Goal: Task Accomplishment & Management: Complete application form

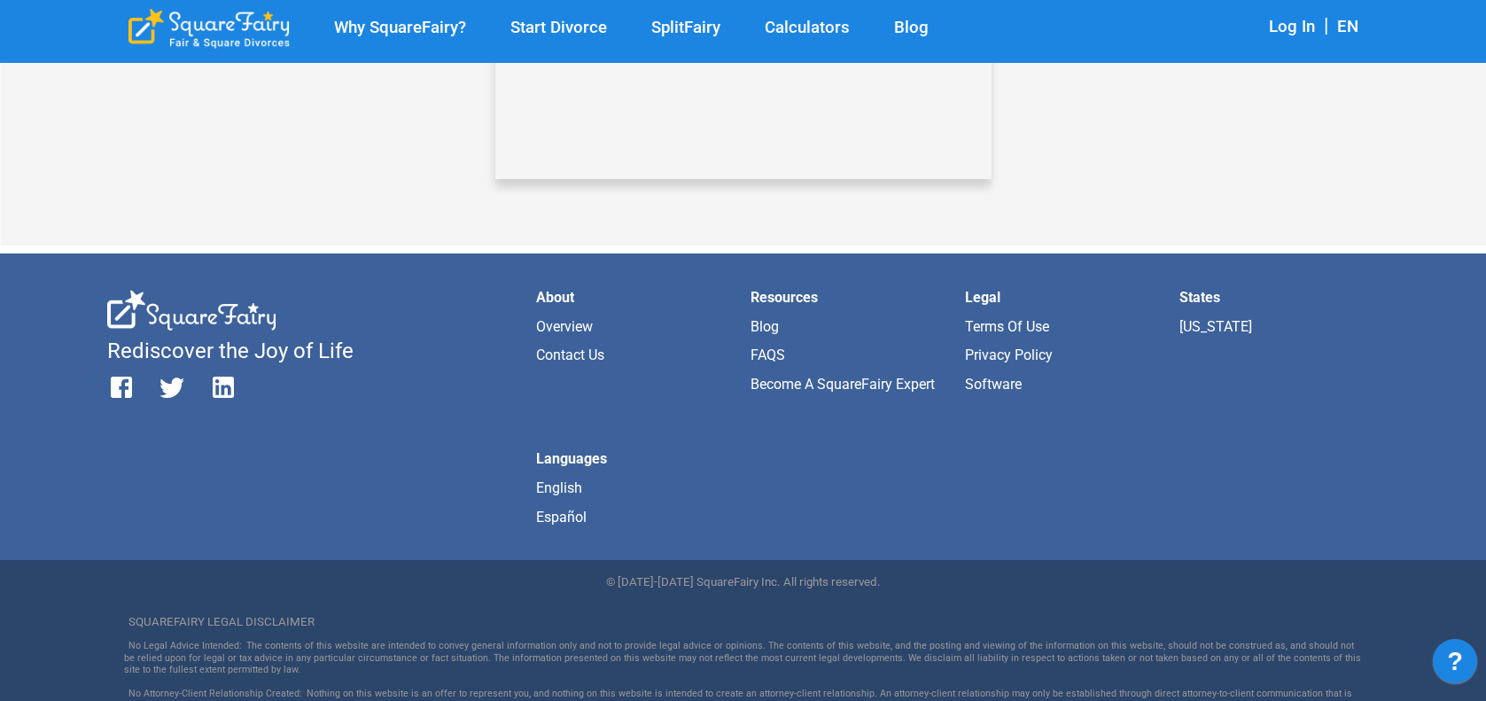
scroll to position [1581, 0]
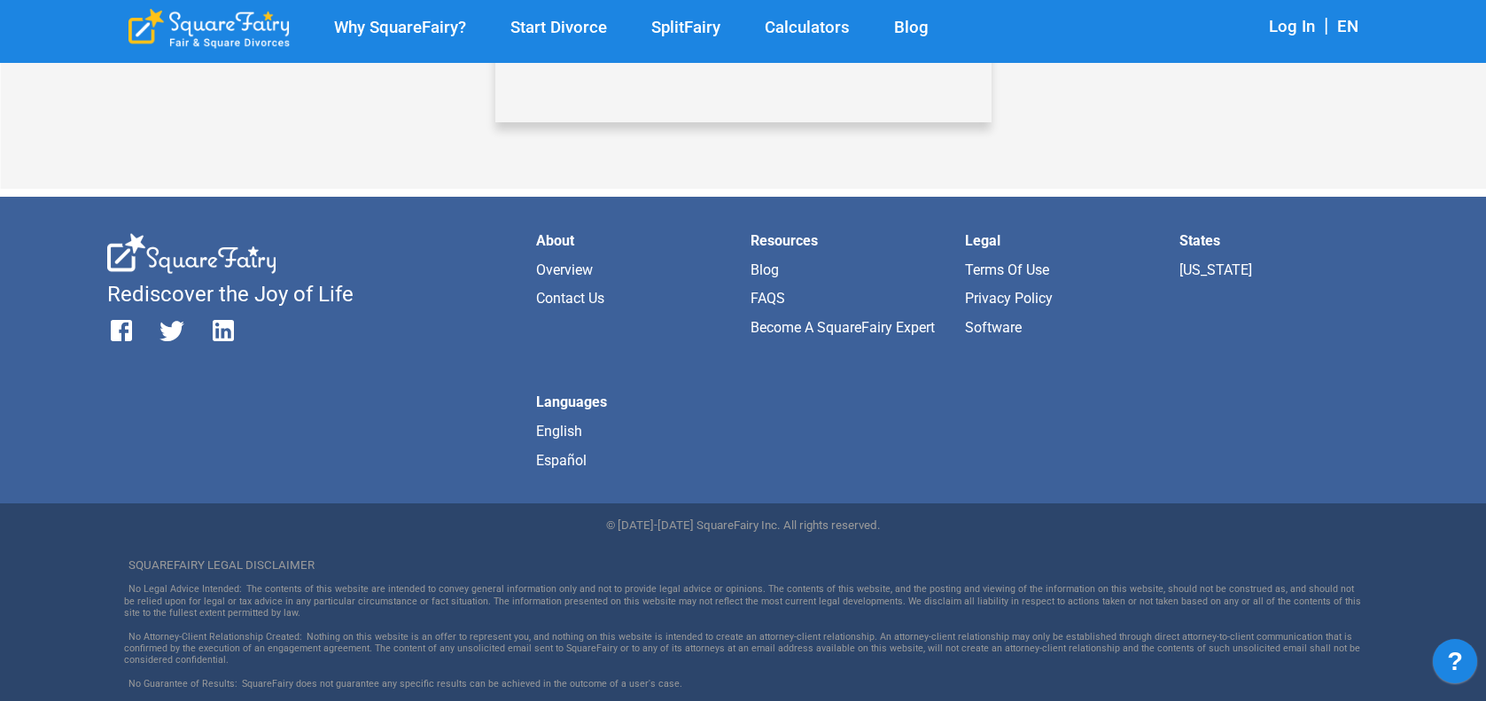
click at [554, 298] on link "Contact Us" at bounding box center [570, 298] width 68 height 17
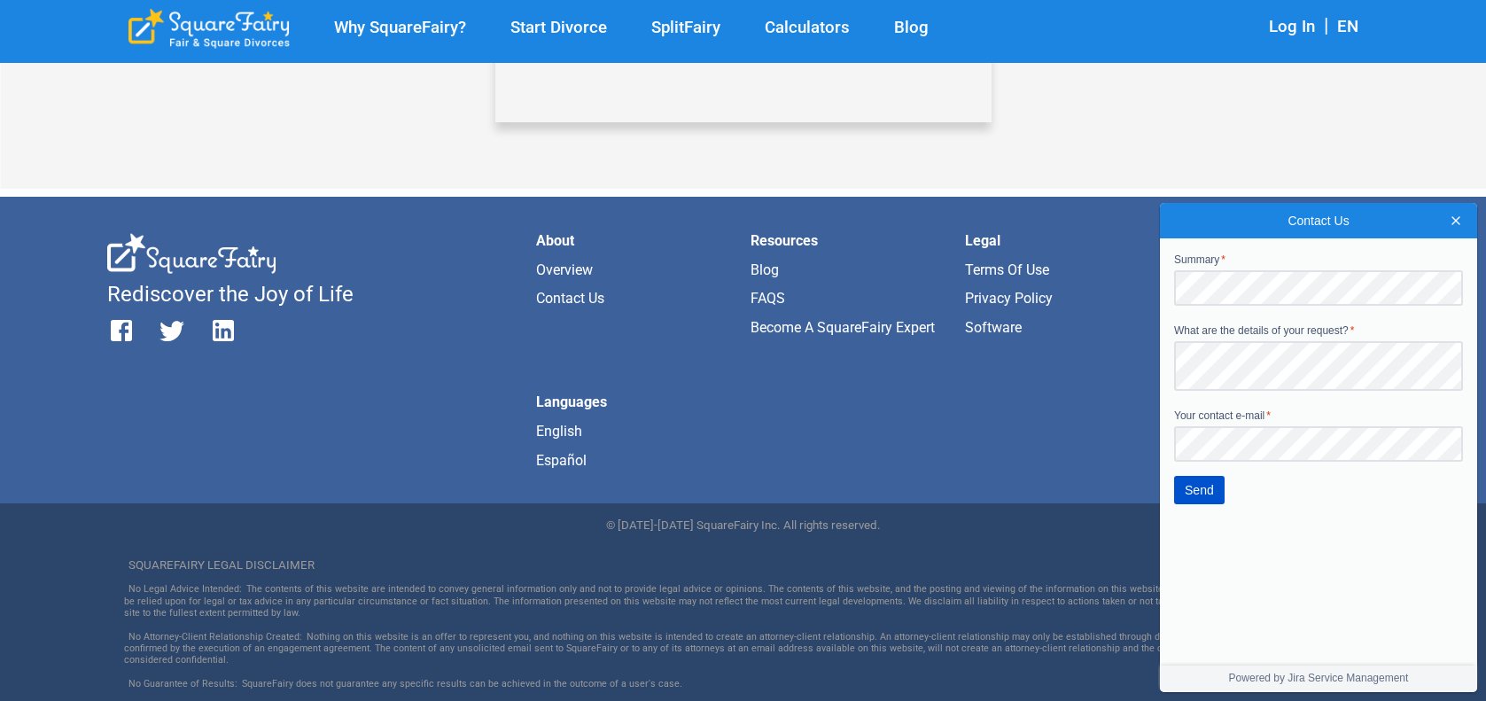
click at [1460, 222] on span "Close" at bounding box center [1456, 221] width 14 height 14
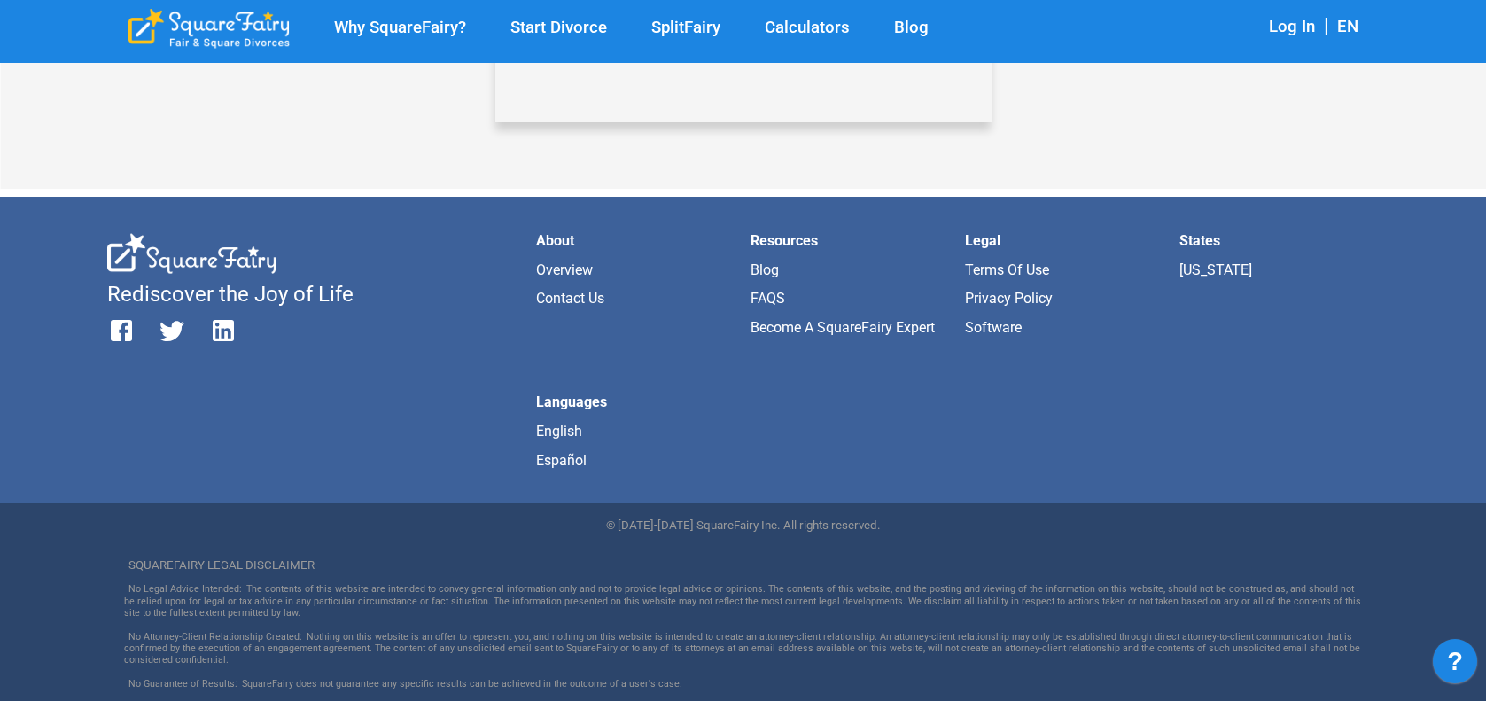
click at [582, 262] on link "Overview" at bounding box center [564, 269] width 57 height 17
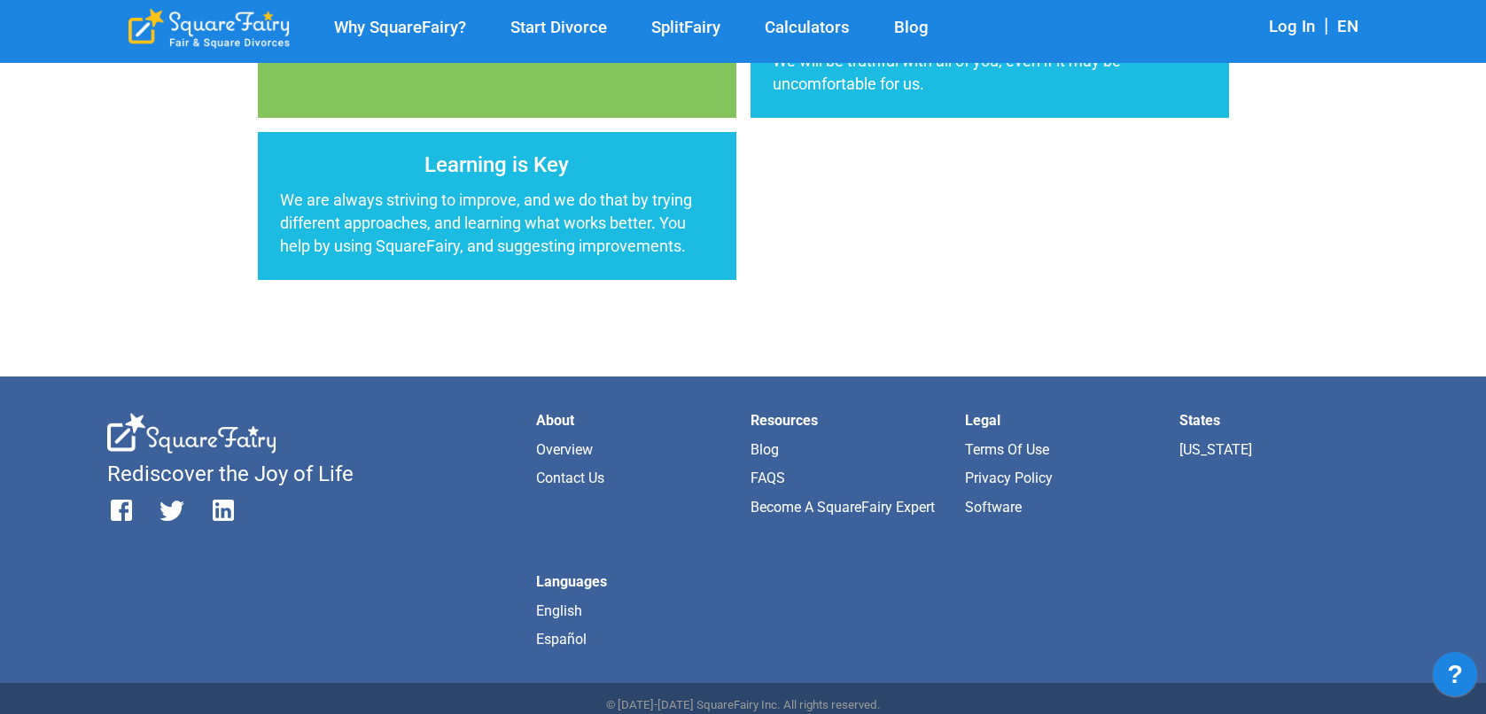
scroll to position [940, 0]
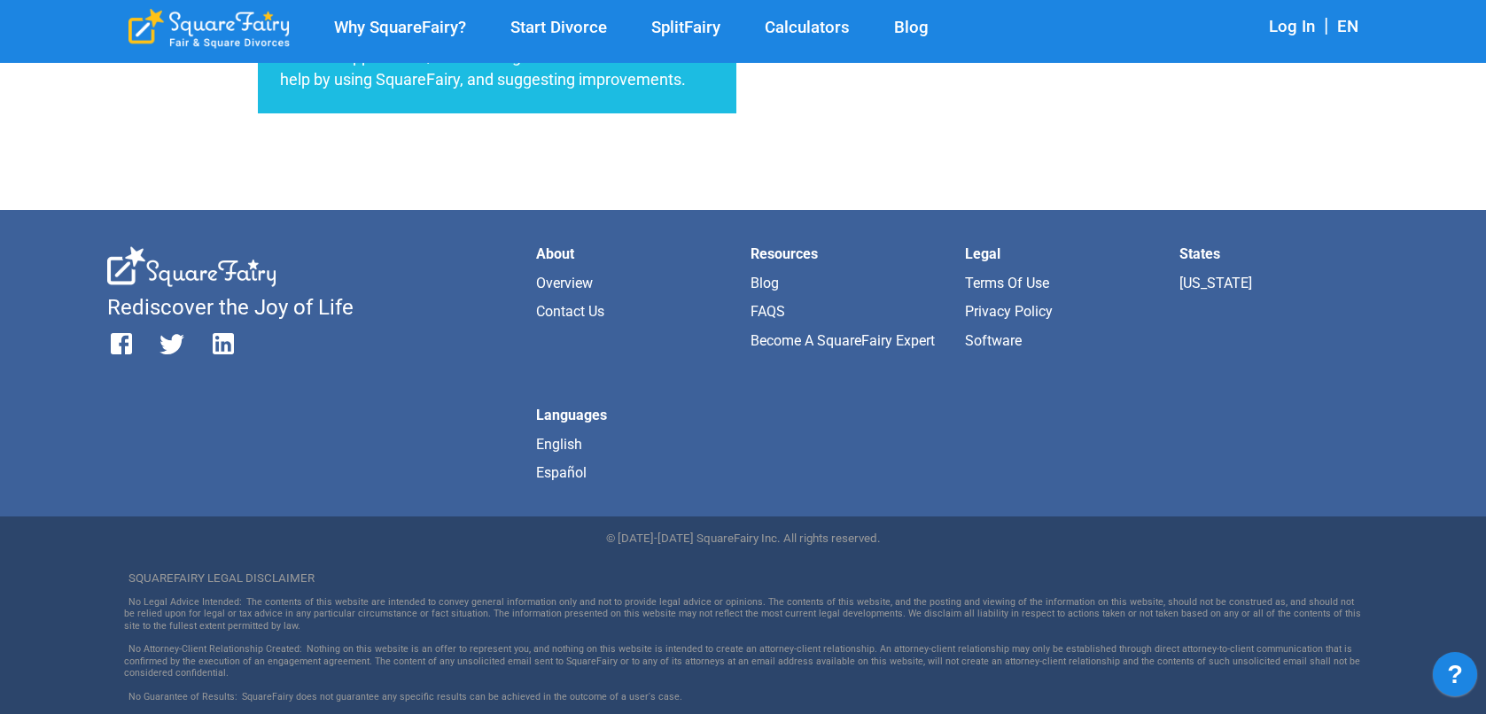
click at [559, 249] on li "About" at bounding box center [636, 254] width 200 height 16
click at [559, 250] on li "About" at bounding box center [636, 254] width 200 height 16
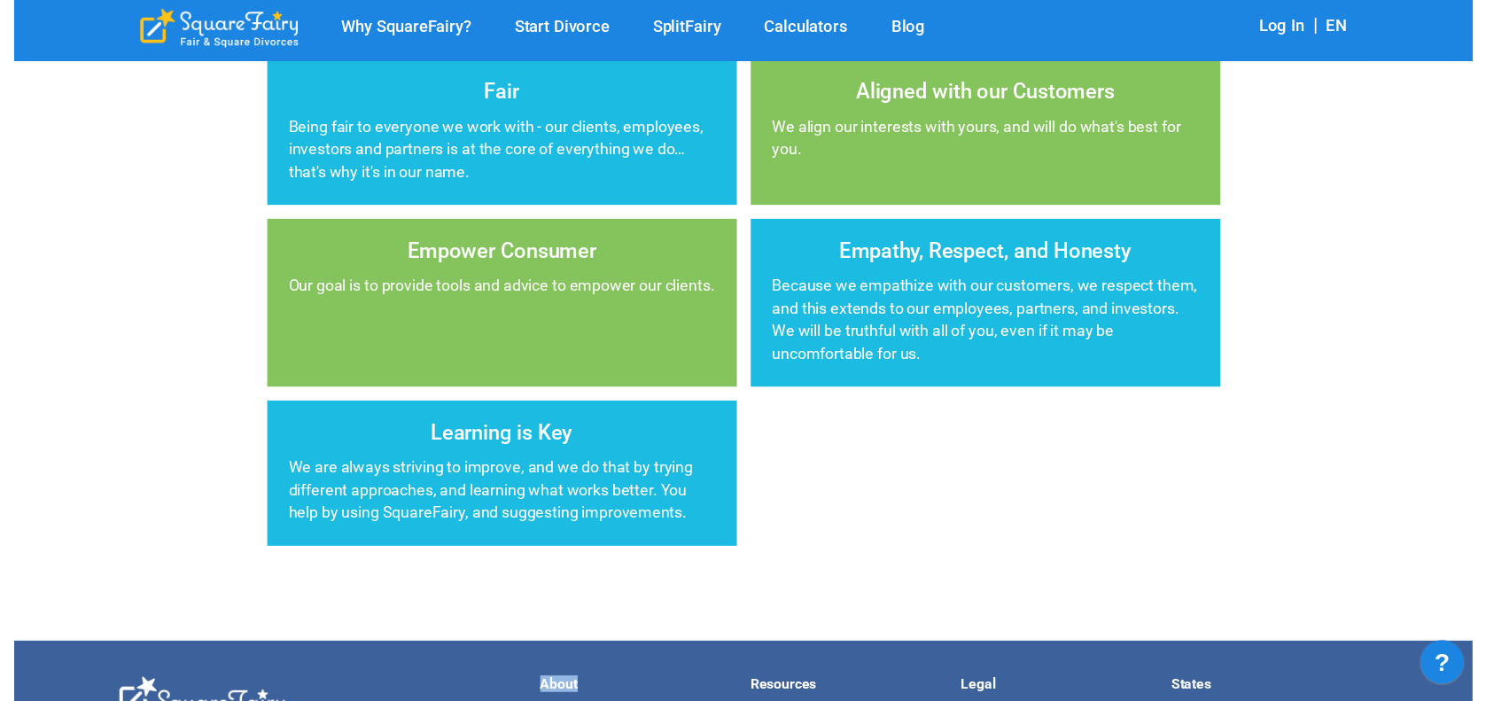
scroll to position [0, 0]
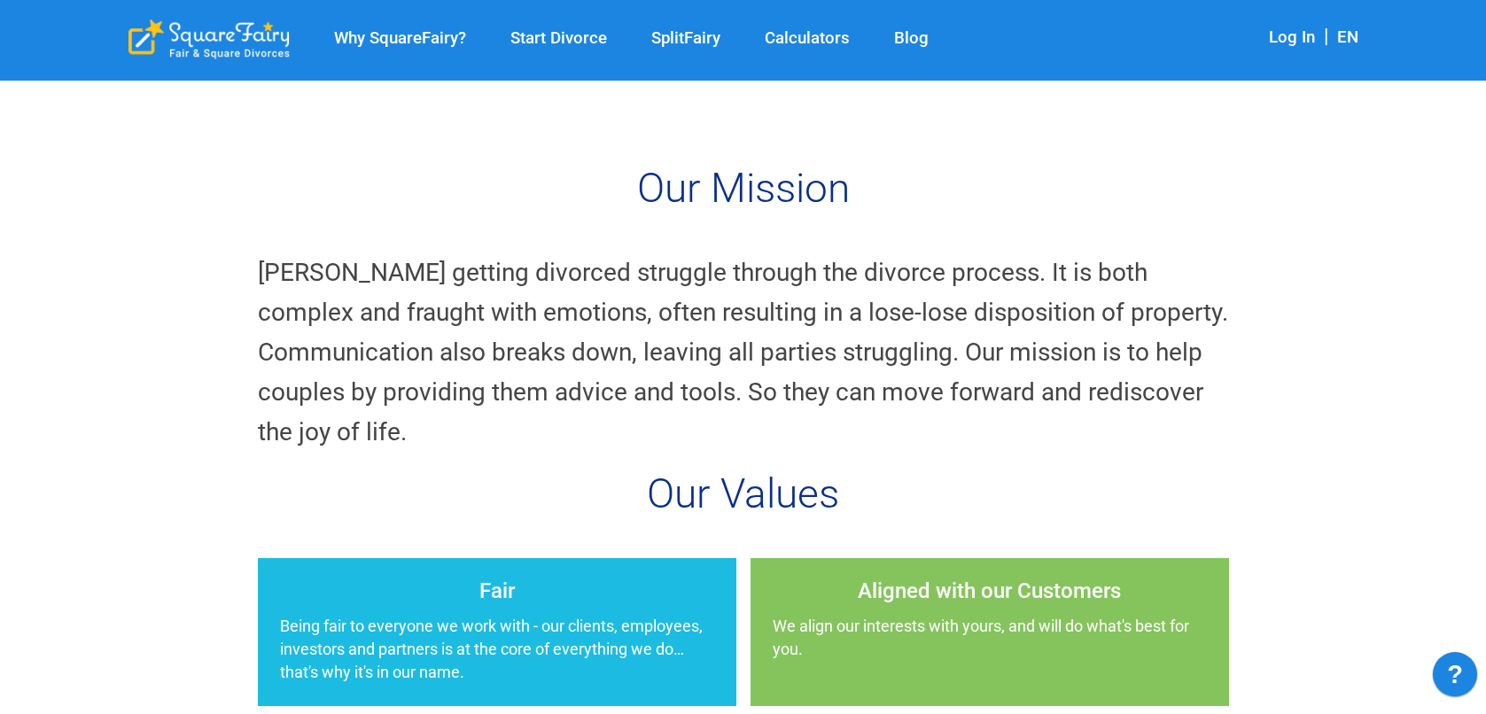
drag, startPoint x: 563, startPoint y: 37, endPoint x: 573, endPoint y: 58, distance: 22.6
click at [566, 37] on link "Start Divorce" at bounding box center [558, 38] width 141 height 20
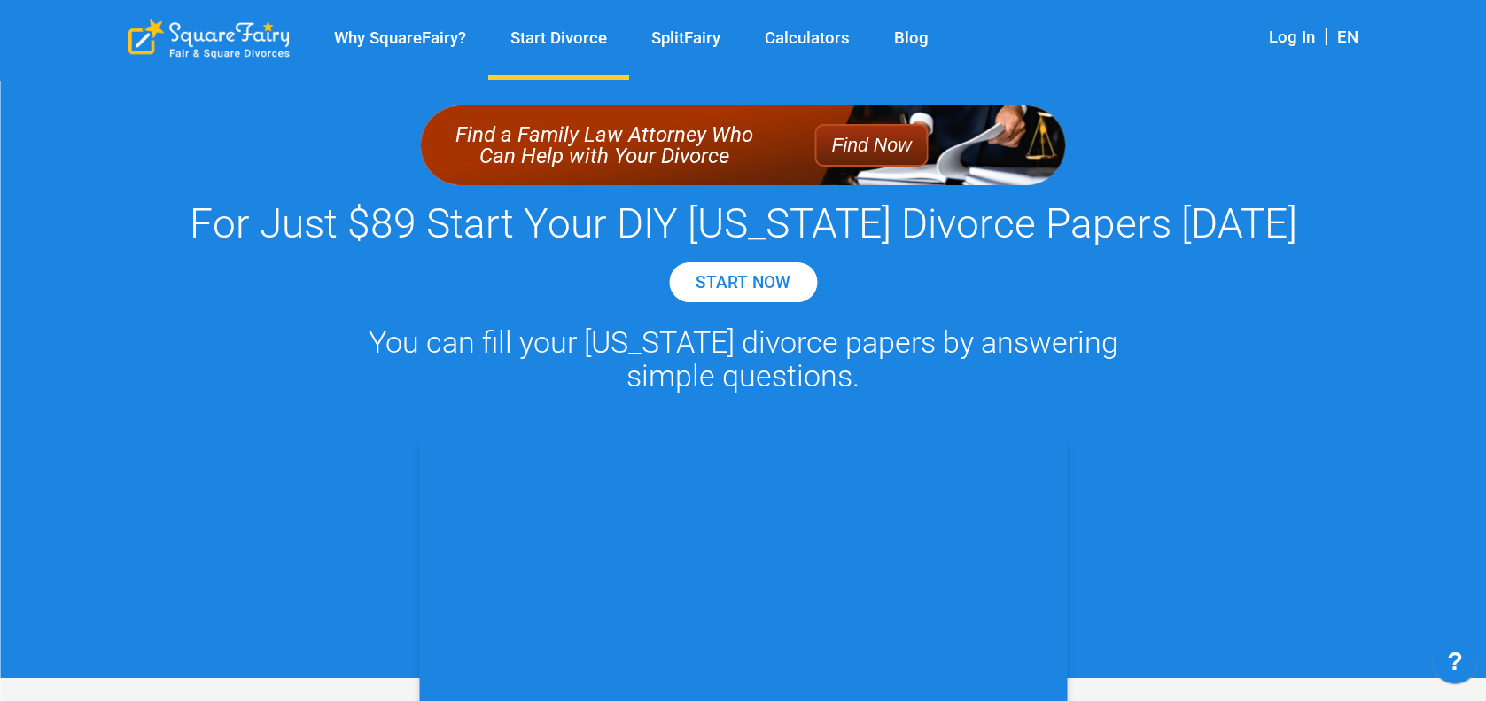
click at [746, 288] on link "START NOW" at bounding box center [743, 282] width 150 height 42
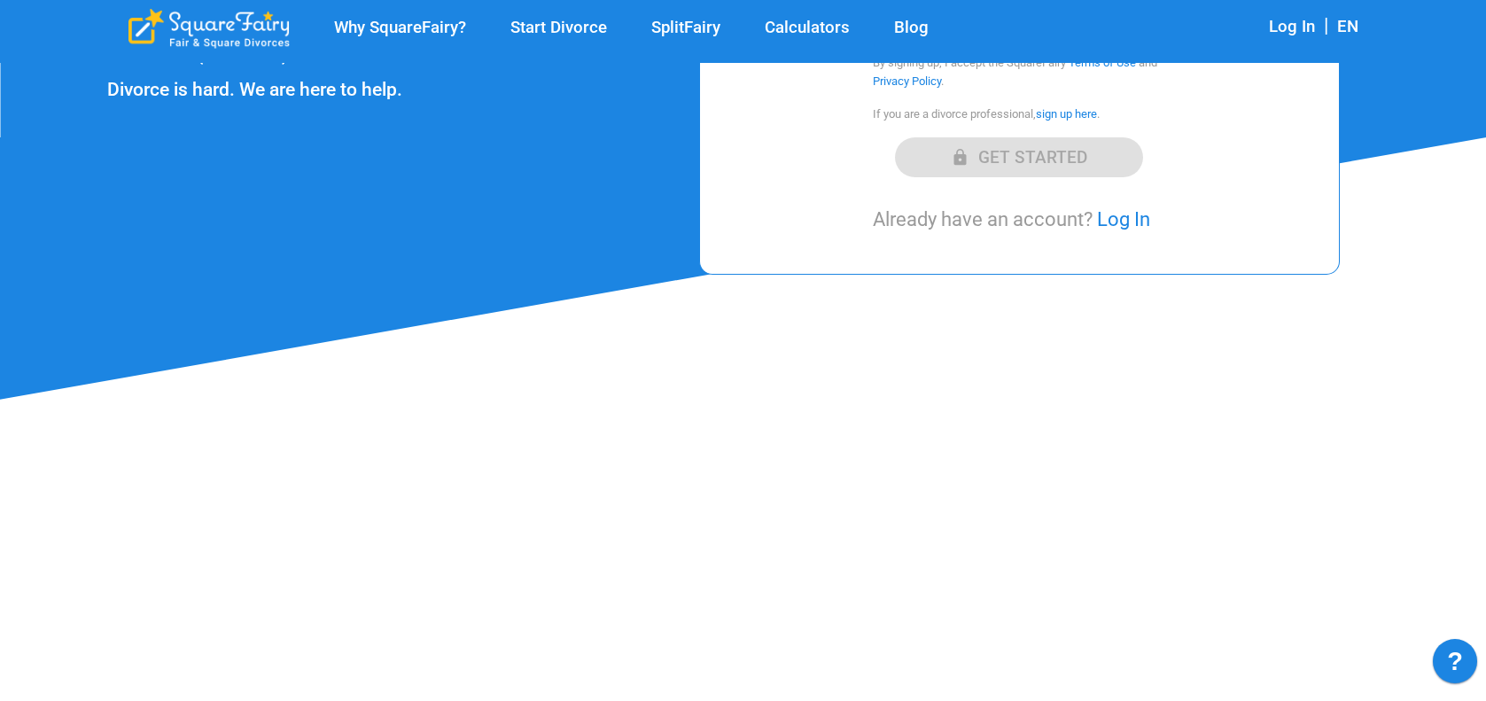
scroll to position [443, 0]
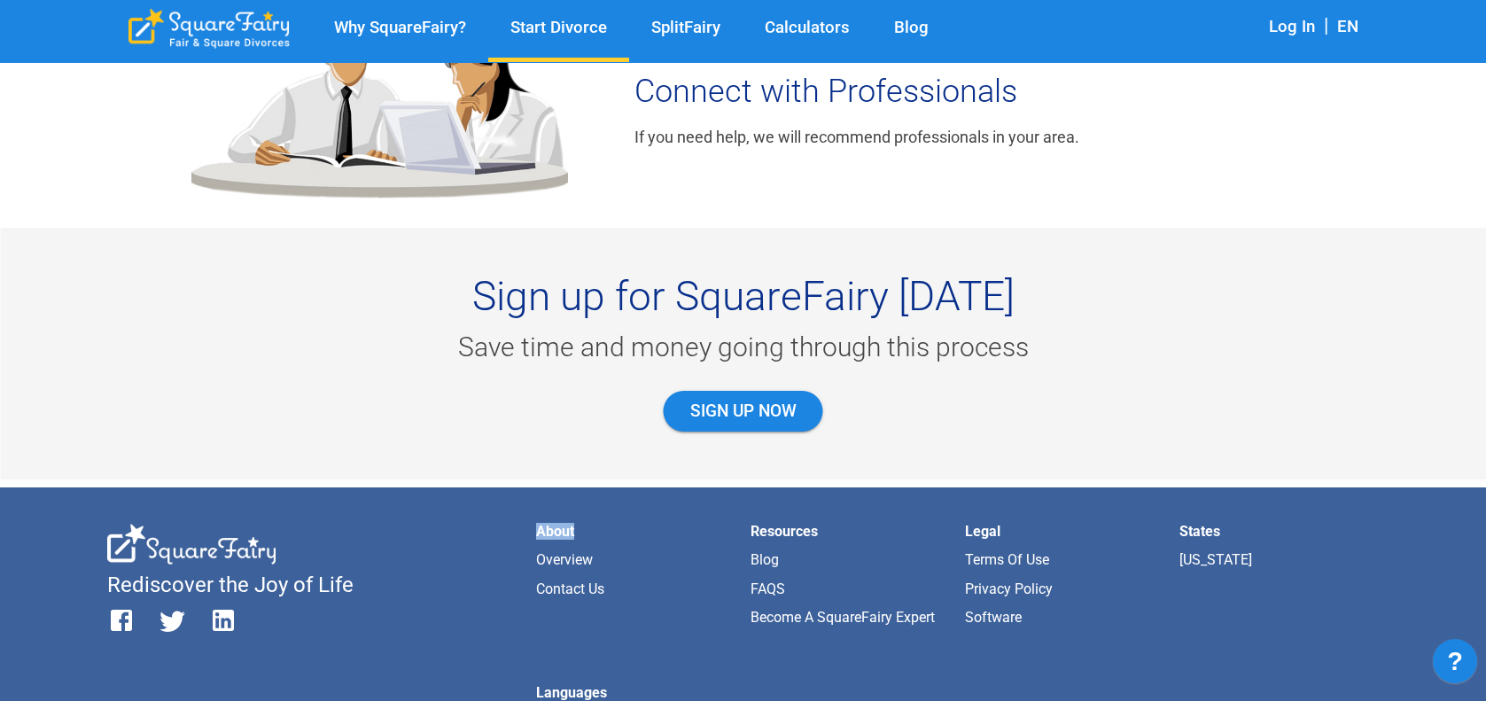
scroll to position [1860, 0]
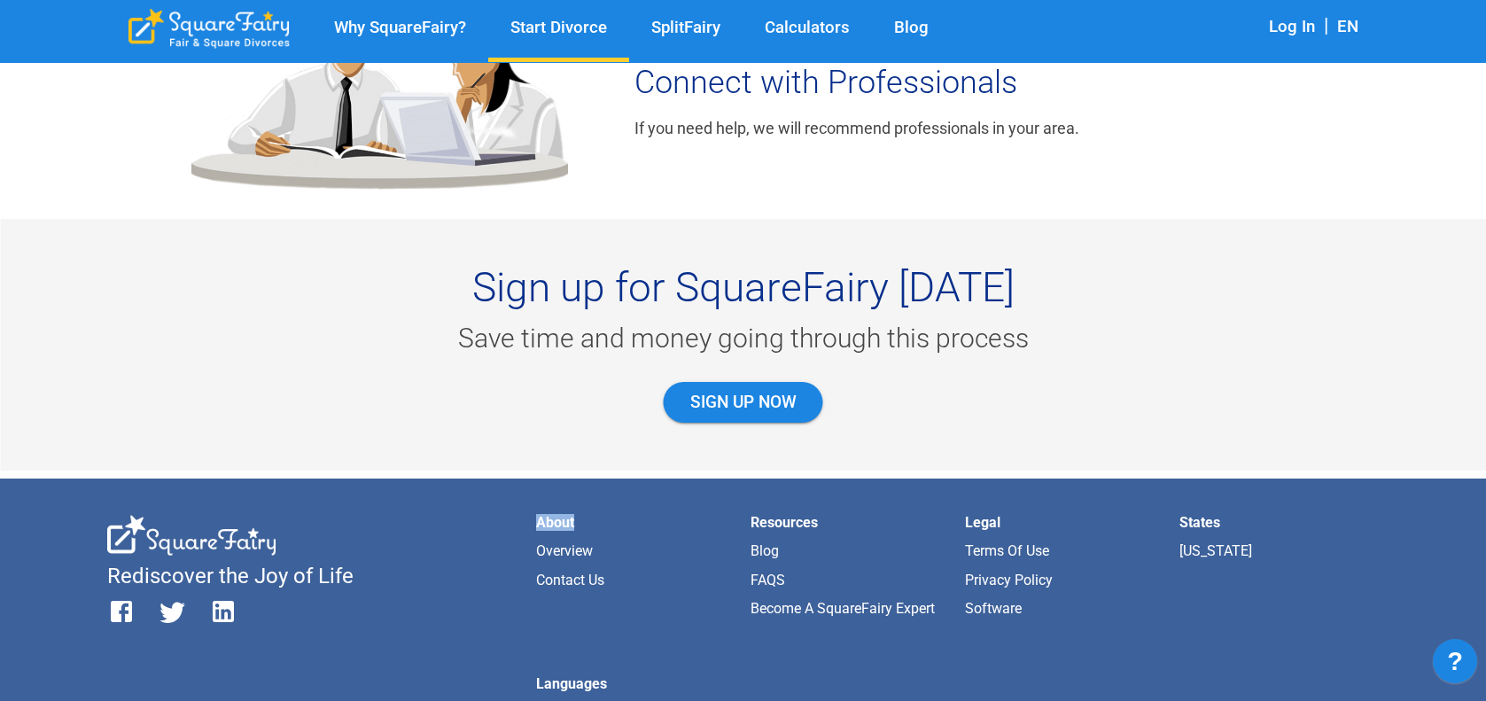
click at [775, 575] on link "FAQS" at bounding box center [767, 579] width 35 height 17
